Goal: Information Seeking & Learning: Learn about a topic

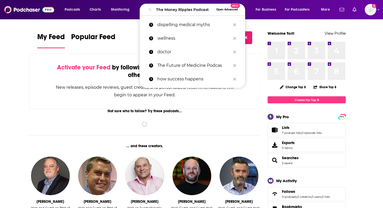
scroll to position [0, 8]
type input "The Money Ripples Podcast"
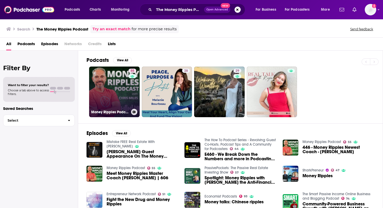
click at [127, 92] on link "55 Money Ripples Podcast" at bounding box center [114, 91] width 51 height 51
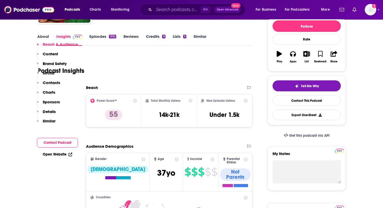
scroll to position [128, 0]
